Goal: Task Accomplishment & Management: Manage account settings

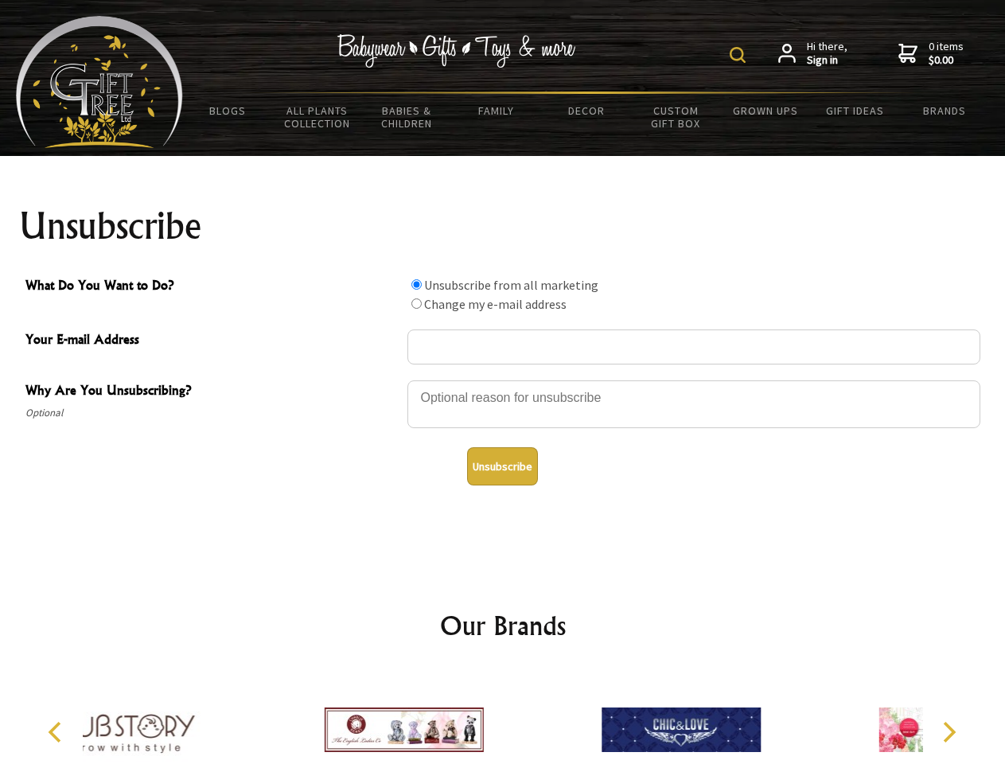
click at [740, 55] on img at bounding box center [738, 55] width 16 height 16
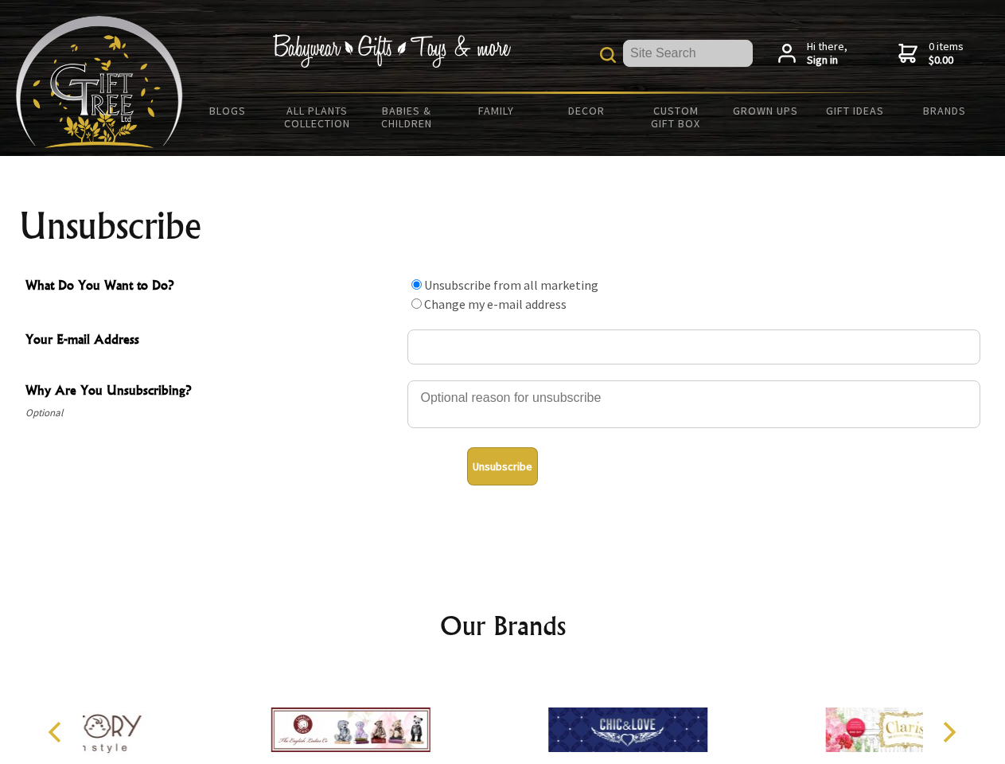
click at [503, 380] on div at bounding box center [693, 407] width 573 height 56
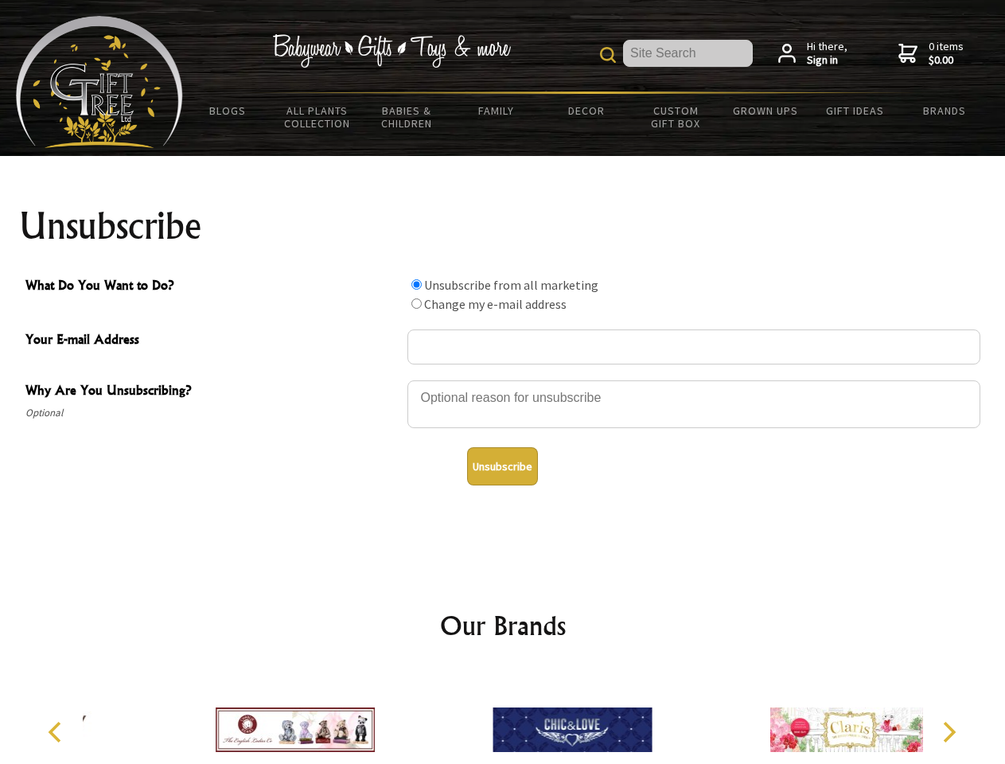
click at [416, 284] on input "What Do You Want to Do?" at bounding box center [416, 284] width 10 height 10
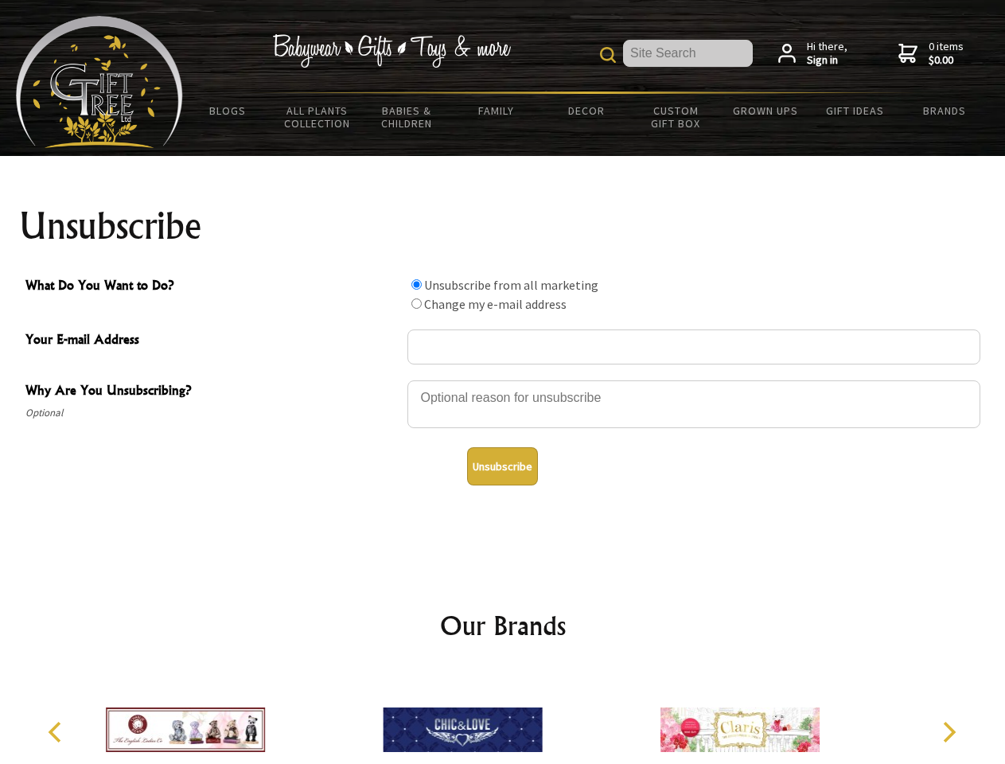
click at [416, 303] on input "What Do You Want to Do?" at bounding box center [416, 303] width 10 height 10
radio input "true"
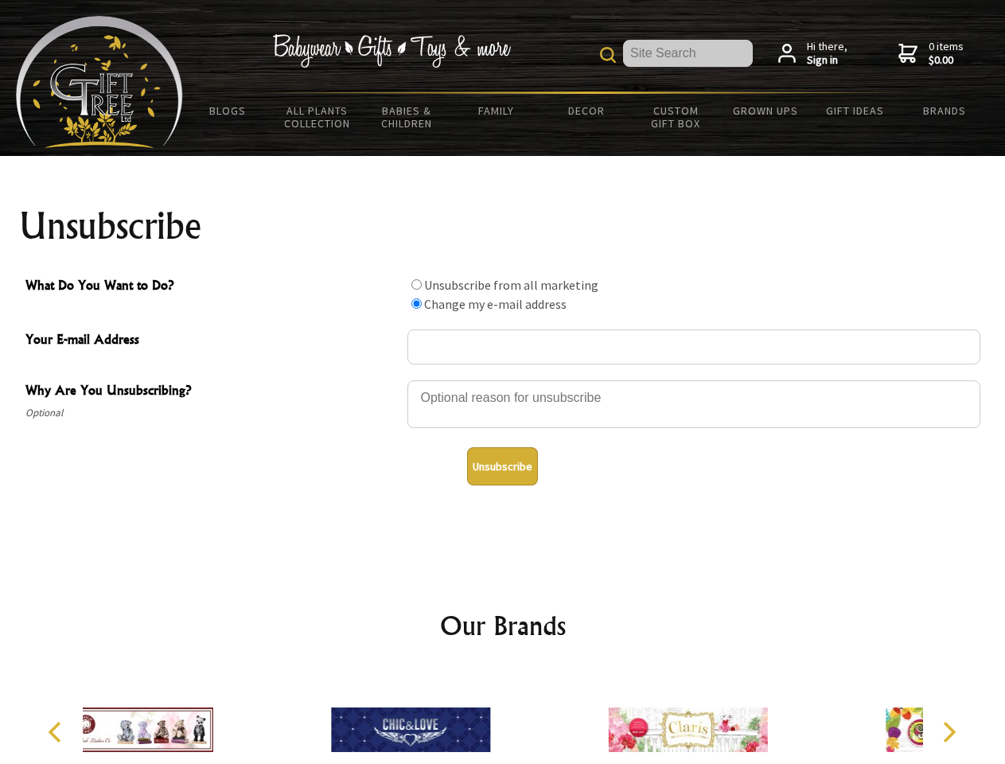
click at [502, 466] on button "Unsubscribe" at bounding box center [502, 466] width 71 height 38
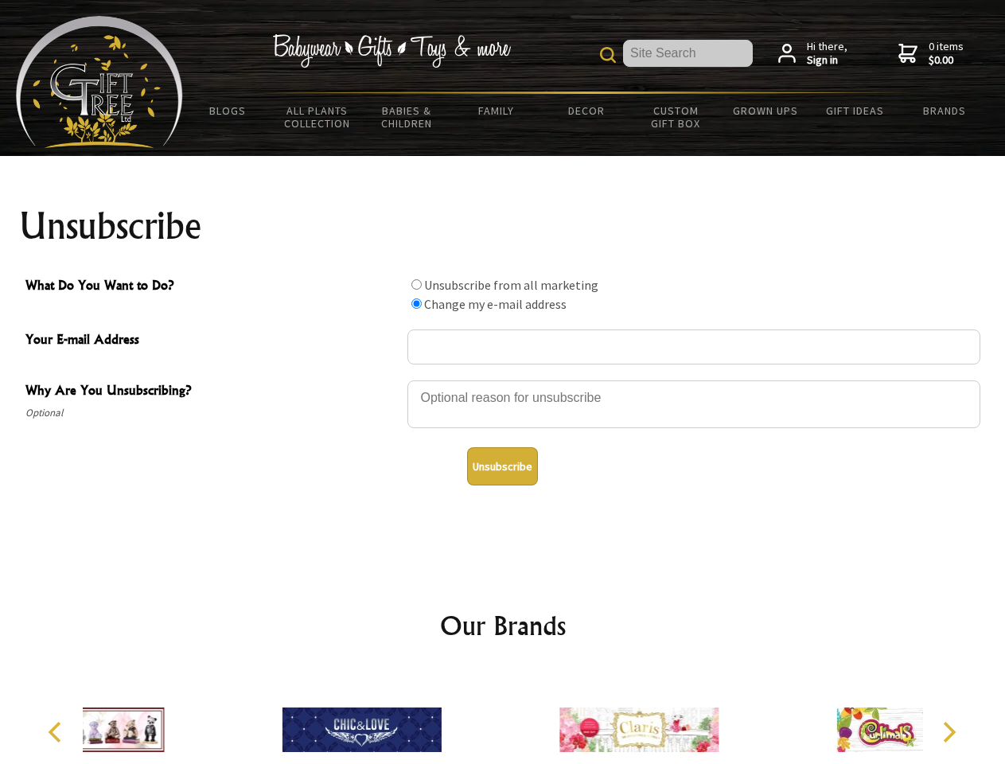
click at [503, 717] on div at bounding box center [639, 732] width 277 height 124
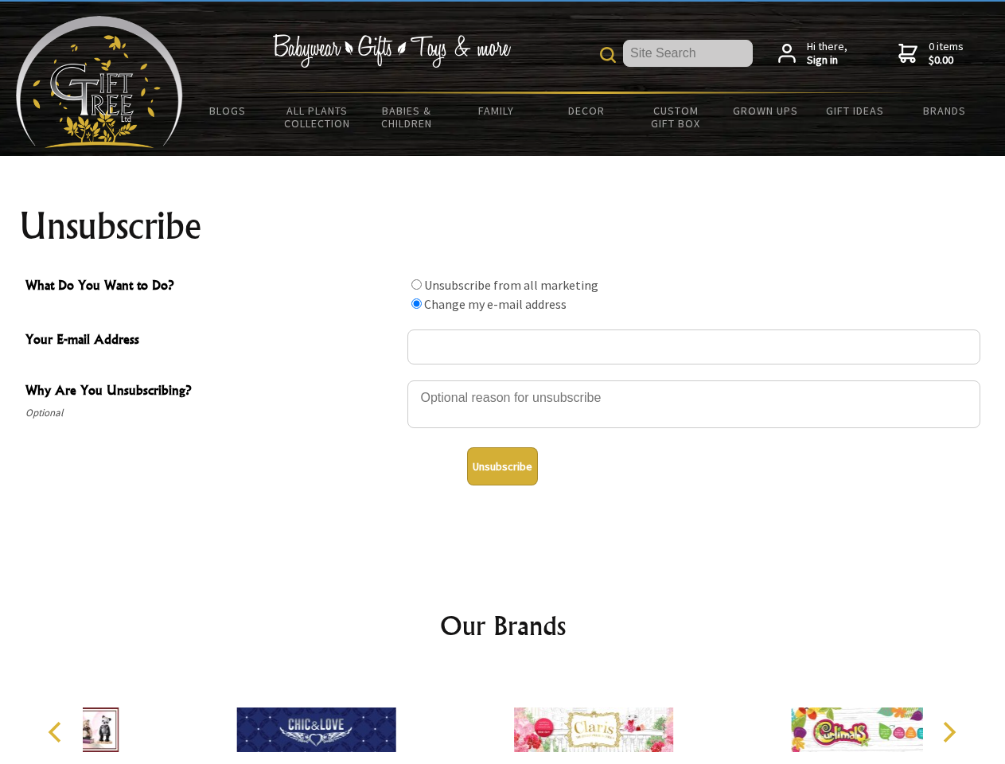
click at [57, 732] on icon "Previous" at bounding box center [56, 732] width 21 height 21
click at [949, 732] on icon "Next" at bounding box center [947, 732] width 21 height 21
